Goal: Information Seeking & Learning: Learn about a topic

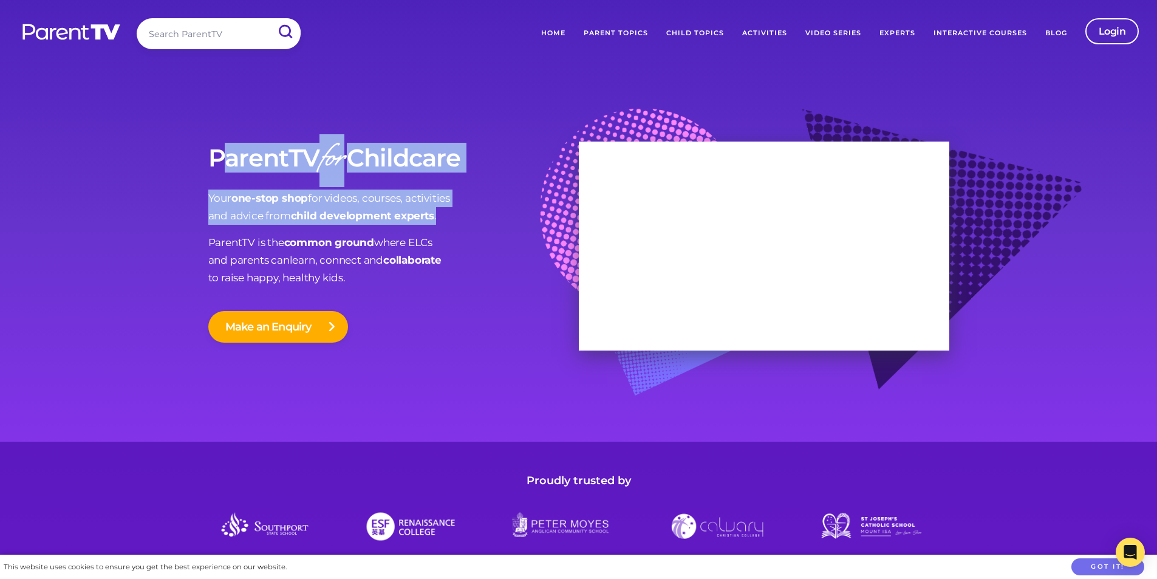
drag, startPoint x: 447, startPoint y: 216, endPoint x: 228, endPoint y: 157, distance: 226.1
click at [228, 157] on div "ParentTV for Childcare Your one-stop shop for videos, courses, activities and a…" at bounding box center [393, 216] width 371 height 142
drag, startPoint x: 211, startPoint y: 160, endPoint x: 438, endPoint y: 216, distance: 234.2
click at [438, 216] on div "ParentTV for Childcare Your one-stop shop for videos, courses, activities and a…" at bounding box center [393, 216] width 371 height 142
click at [442, 216] on p "Your one-stop shop for videos, courses, activities and advice from child develo…" at bounding box center [393, 207] width 371 height 35
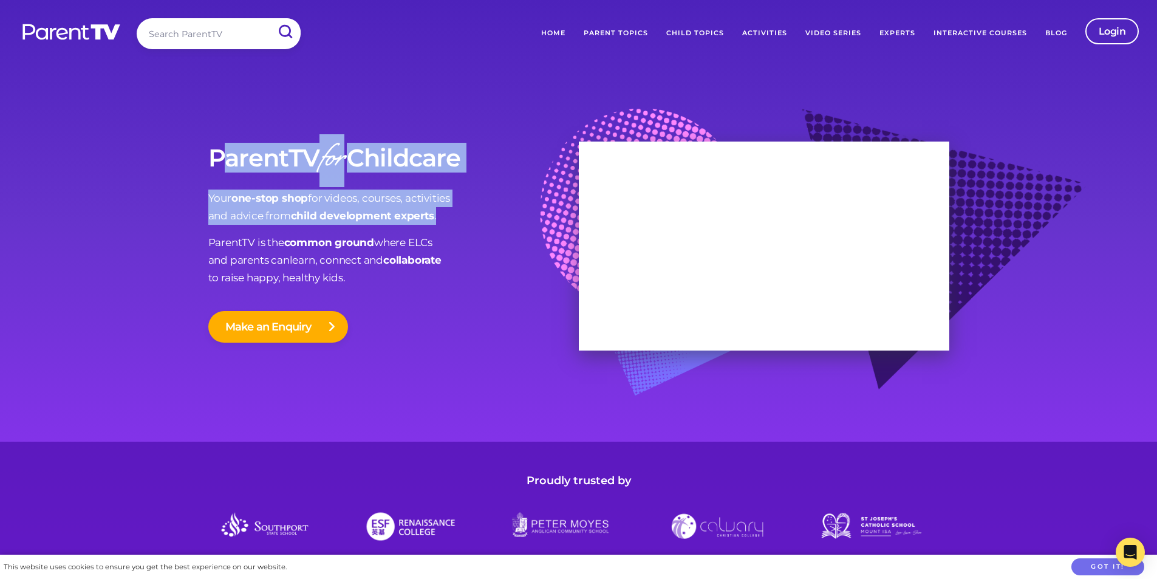
drag, startPoint x: 447, startPoint y: 215, endPoint x: 218, endPoint y: 161, distance: 234.8
click at [218, 161] on div "ParentTV for Childcare Your one-stop shop for videos, courses, activities and a…" at bounding box center [393, 216] width 371 height 142
click at [283, 190] on p "Your one-stop shop for videos, courses, activities and advice from child develo…" at bounding box center [393, 207] width 371 height 35
drag, startPoint x: 439, startPoint y: 216, endPoint x: 201, endPoint y: 157, distance: 246.0
click at [201, 157] on div "ParentTV for Childcare Your one-stop shop for videos, courses, activities and a…" at bounding box center [579, 239] width 778 height 286
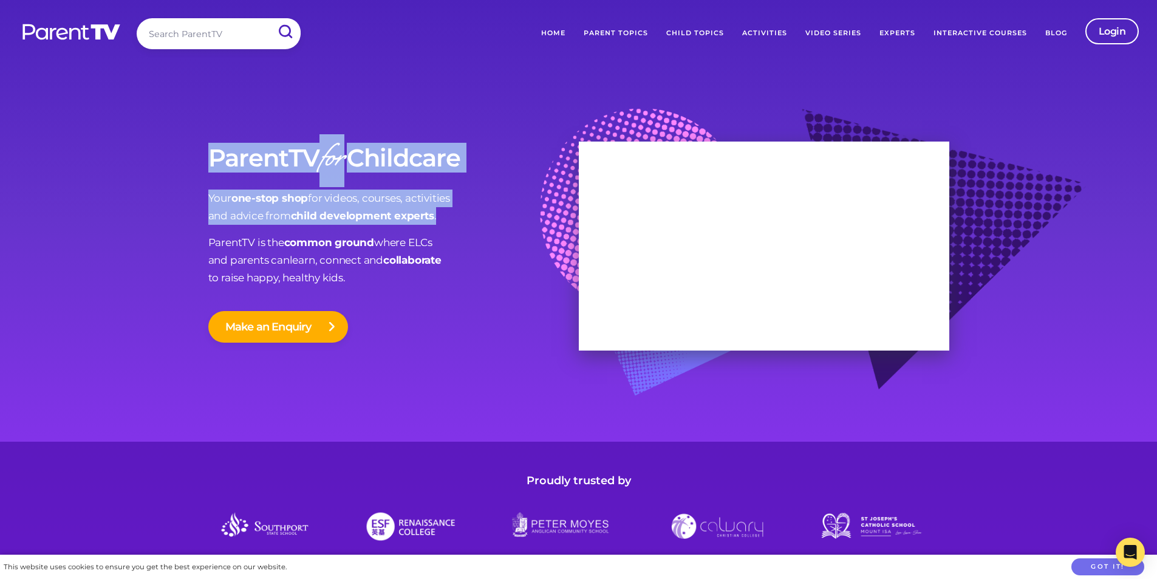
copy div "ParentTV for Childcare Your one-stop shop for videos, courses, activities and a…"
